Goal: Information Seeking & Learning: Learn about a topic

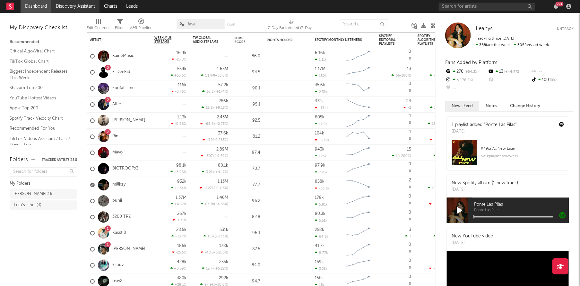
click at [85, 7] on link "Discovery Assistant" at bounding box center [75, 6] width 48 height 13
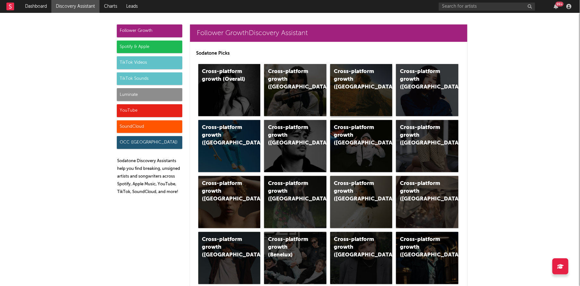
click at [343, 74] on div "Cross-platform growth ([GEOGRAPHIC_DATA])" at bounding box center [356, 79] width 44 height 23
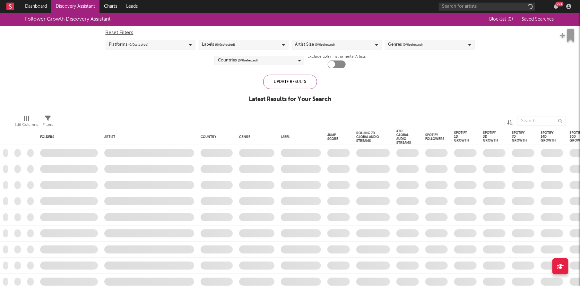
checkbox input "true"
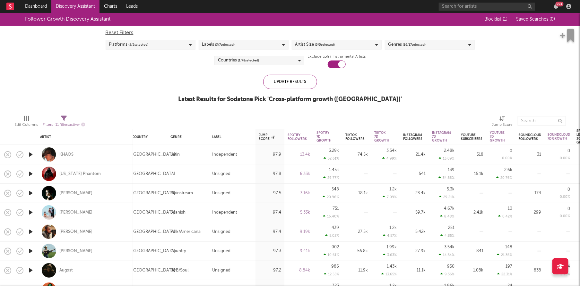
click at [81, 7] on link "Discovery Assistant" at bounding box center [75, 6] width 48 height 13
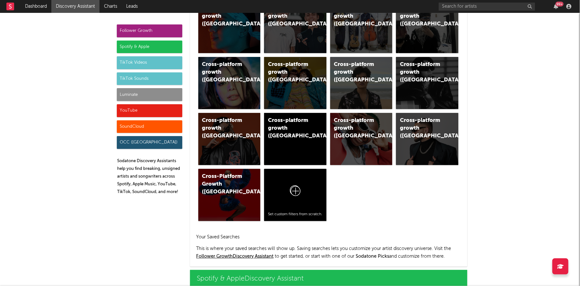
scroll to position [465, 0]
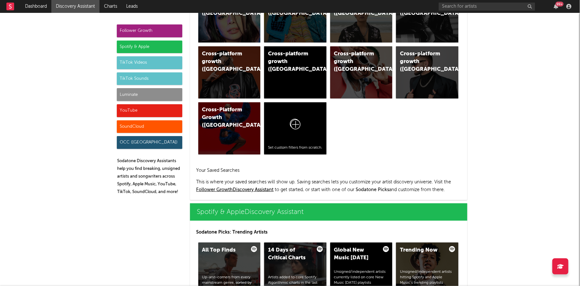
click at [163, 62] on div "TikTok Videos" at bounding box center [150, 62] width 66 height 13
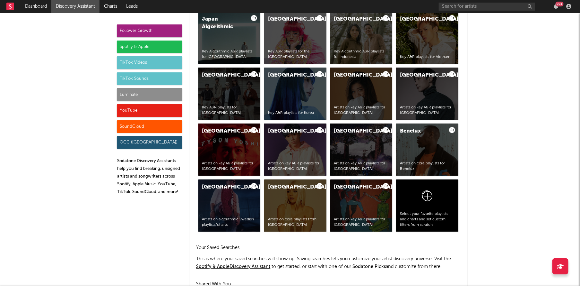
scroll to position [1502, 0]
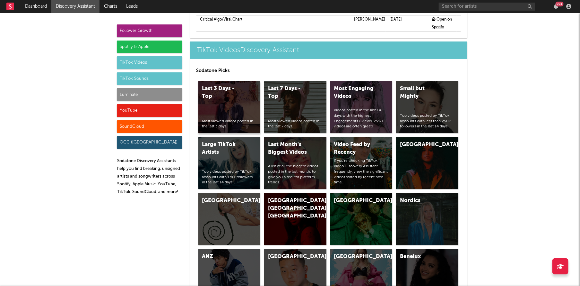
click at [230, 119] on div "Most viewed videos posted in the last 3 days." at bounding box center [229, 124] width 55 height 11
click at [408, 87] on div "Small but Mighty Top videos posted by TikTok accounts with less than 250k follo…" at bounding box center [427, 107] width 62 height 52
click at [175, 80] on div "TikTok Sounds" at bounding box center [150, 78] width 66 height 13
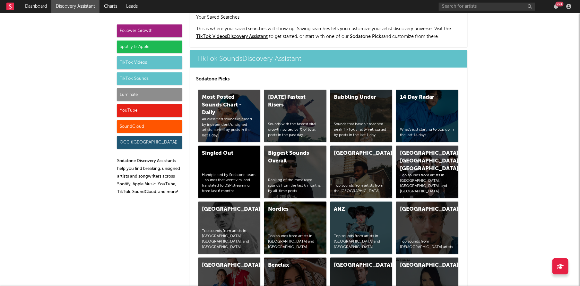
scroll to position [2145, 0]
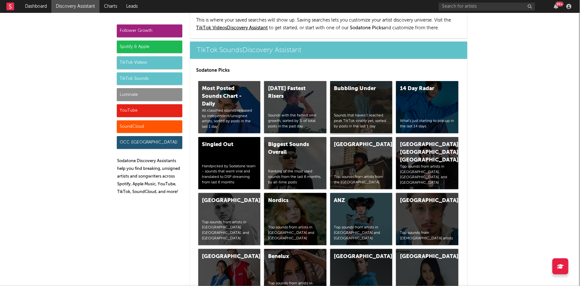
click at [343, 83] on div "Bubbling Under Sounds that haven’t reached peak TikTok virality yet, sorted by …" at bounding box center [361, 107] width 62 height 52
click at [409, 89] on div "14 Day Radar What's just starting to pop up in the last 14 days" at bounding box center [427, 107] width 62 height 52
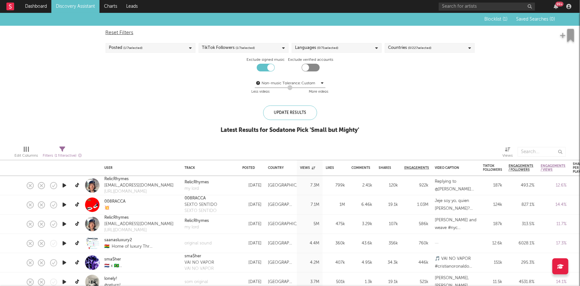
click at [420, 46] on span "( 0 / 227 selected)" at bounding box center [420, 48] width 23 height 8
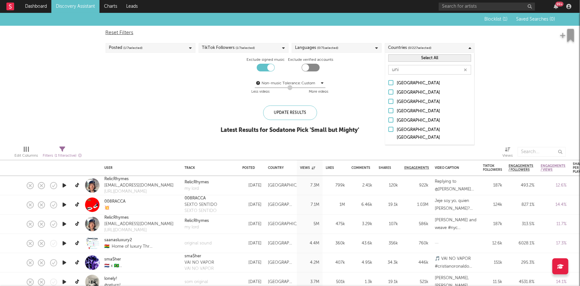
type input "uni"
click at [412, 121] on div "[GEOGRAPHIC_DATA]" at bounding box center [434, 121] width 75 height 8
click at [389, 121] on input "[GEOGRAPHIC_DATA]" at bounding box center [389, 121] width 0 height 8
click at [289, 116] on div "Update Results" at bounding box center [290, 112] width 54 height 14
